Goal: Task Accomplishment & Management: Use online tool/utility

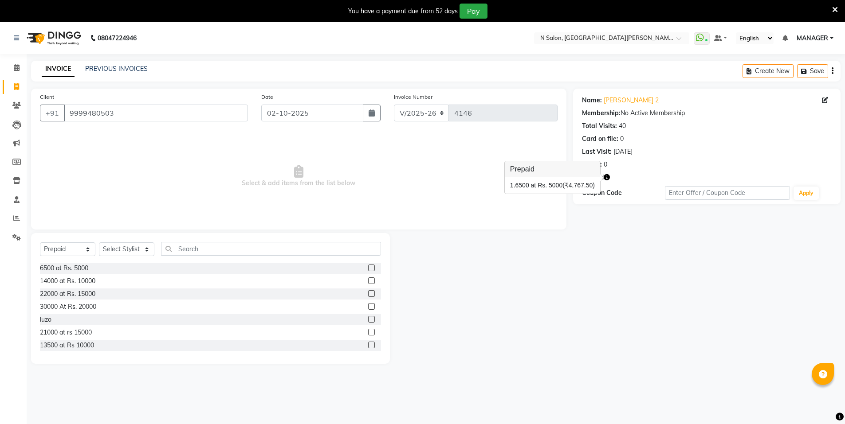
select select "3472"
click at [54, 249] on select "Select Service Product Membership Package Voucher Prepaid Gift Card" at bounding box center [67, 250] width 55 height 14
click at [40, 243] on select "Select Service Product Membership Package Voucher Prepaid Gift Card" at bounding box center [67, 250] width 55 height 14
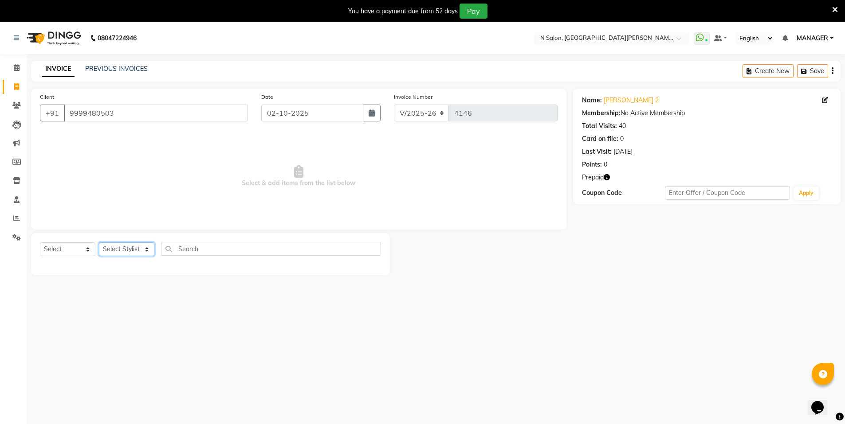
click at [137, 248] on select "Select Stylist [PERSON_NAME] [PERSON_NAME] MANAGER MD..... [PERSON_NAME] [PERSO…" at bounding box center [126, 250] width 55 height 14
click at [50, 249] on select "Select Service Product Membership Package Voucher Prepaid Gift Card" at bounding box center [67, 250] width 55 height 14
select select "service"
click at [40, 243] on select "Select Service Product Membership Package Voucher Prepaid Gift Card" at bounding box center [67, 250] width 55 height 14
click at [116, 252] on select "Select Stylist [PERSON_NAME] [PERSON_NAME] MANAGER MD..... [PERSON_NAME] [PERSO…" at bounding box center [126, 250] width 55 height 14
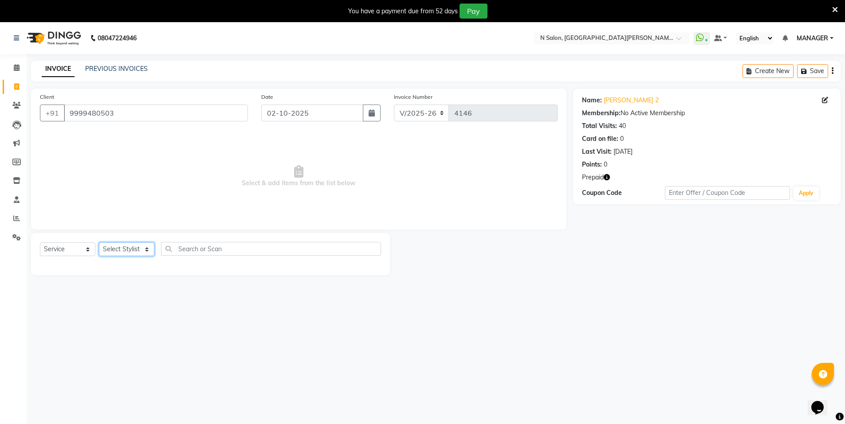
select select "15668"
click at [99, 243] on select "Select Stylist [PERSON_NAME] [PERSON_NAME] MANAGER MD..... [PERSON_NAME] [PERSO…" at bounding box center [126, 250] width 55 height 14
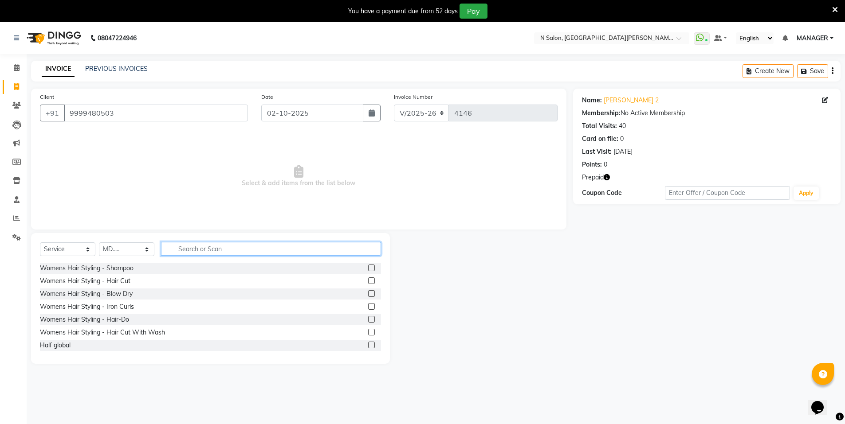
click at [213, 252] on input "text" at bounding box center [271, 249] width 220 height 14
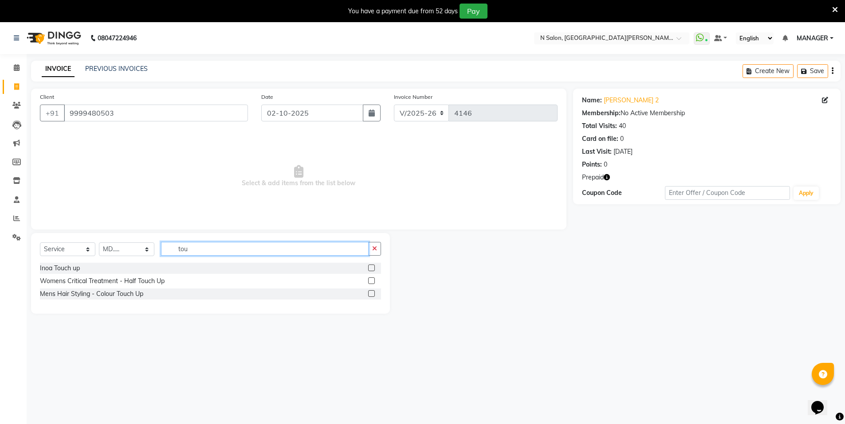
type input "tou"
click at [371, 268] on label at bounding box center [371, 268] width 7 height 7
click at [371, 268] on input "checkbox" at bounding box center [371, 269] width 6 height 6
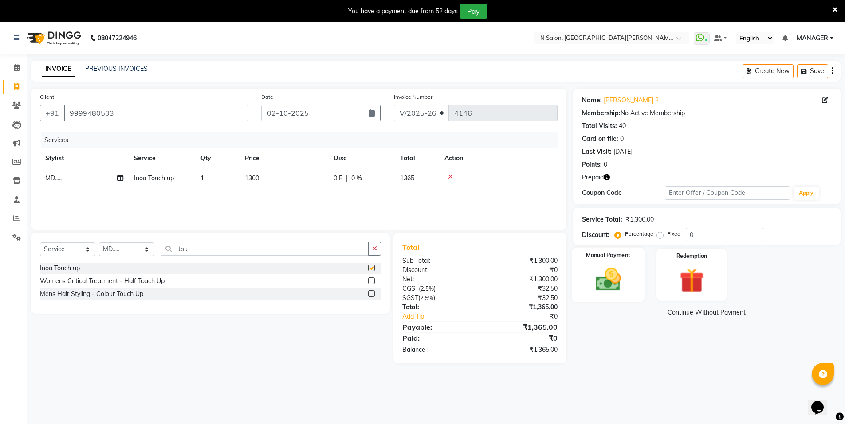
checkbox input "false"
click at [680, 267] on img at bounding box center [691, 280] width 41 height 31
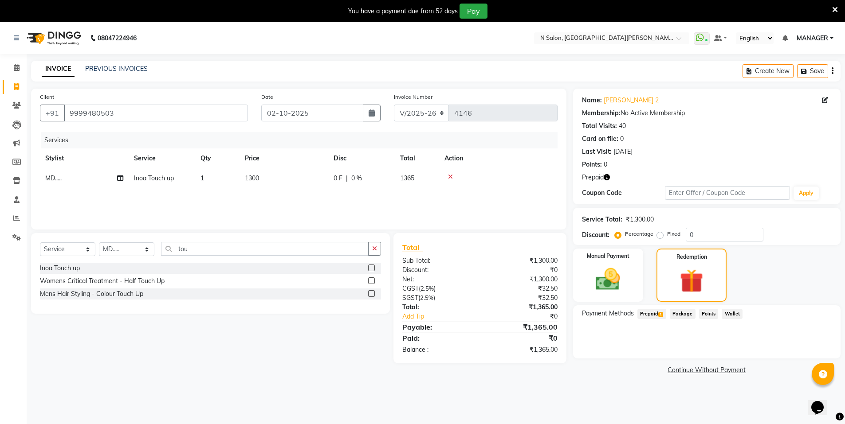
click at [645, 314] on span "Prepaid 1" at bounding box center [651, 314] width 29 height 10
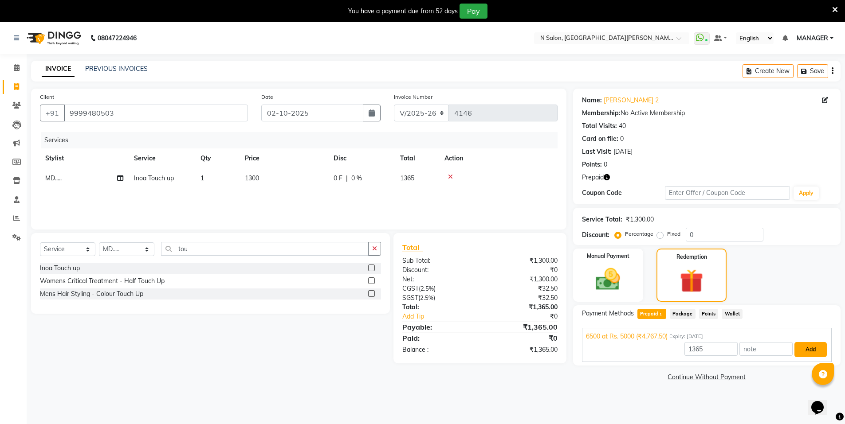
click at [805, 346] on button "Add" at bounding box center [810, 349] width 32 height 15
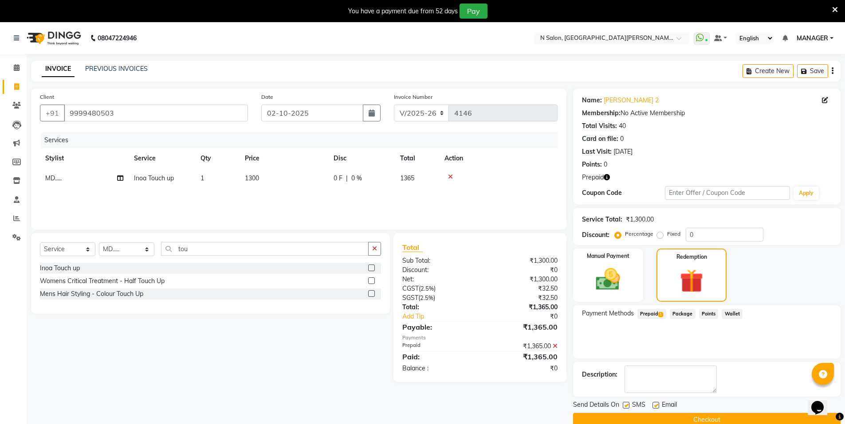
click at [720, 417] on button "Checkout" at bounding box center [706, 420] width 267 height 14
